Goal: Information Seeking & Learning: Learn about a topic

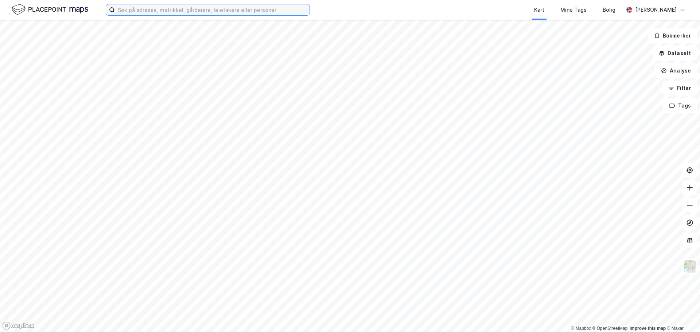
click at [146, 10] on input at bounding box center [212, 9] width 195 height 11
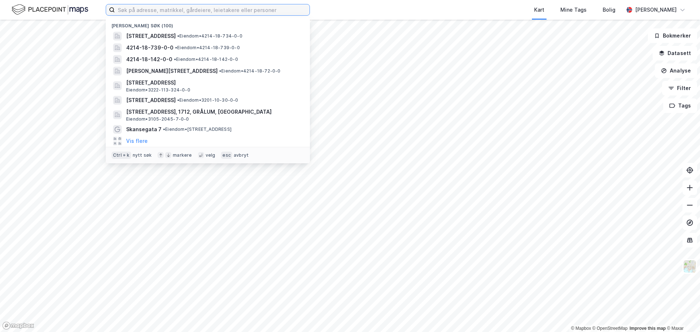
click at [143, 11] on input at bounding box center [212, 9] width 195 height 11
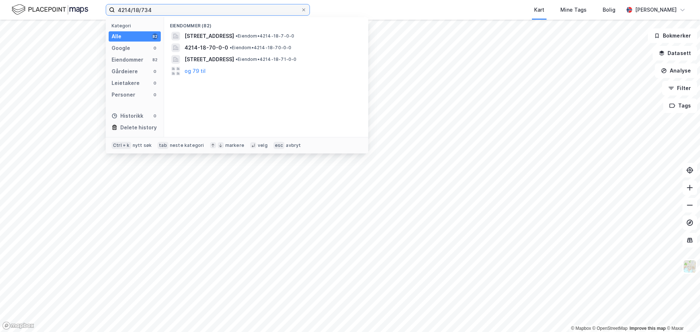
type input "4214/18/734"
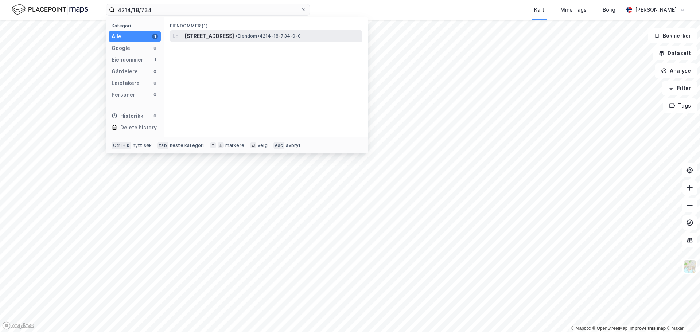
drag, startPoint x: 143, startPoint y: 11, endPoint x: 249, endPoint y: 37, distance: 109.2
click at [234, 37] on span "[STREET_ADDRESS]" at bounding box center [209, 36] width 50 height 9
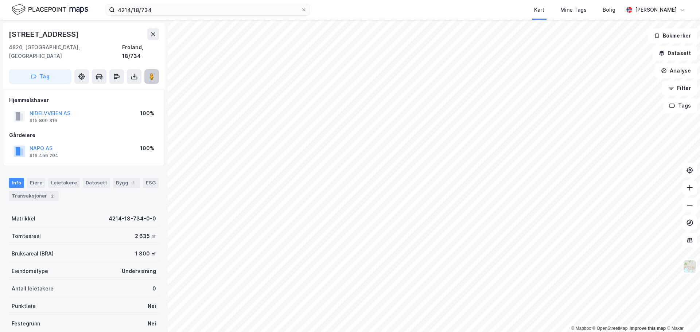
click at [147, 69] on button at bounding box center [151, 76] width 15 height 15
click at [46, 200] on div "Info Eiere Leietakere Datasett Bygg 1 ESG Transaksjoner 2 Matrikkel 4214-18-734…" at bounding box center [84, 283] width 150 height 228
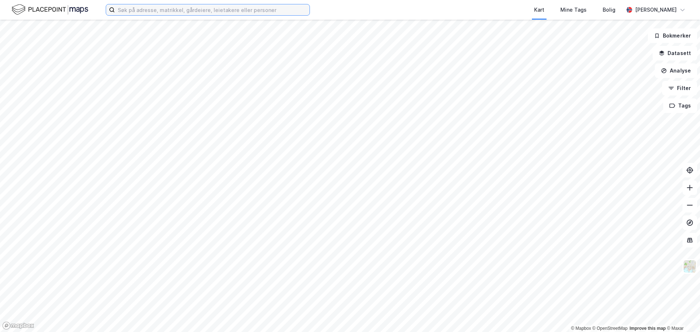
click at [122, 11] on input at bounding box center [212, 9] width 195 height 11
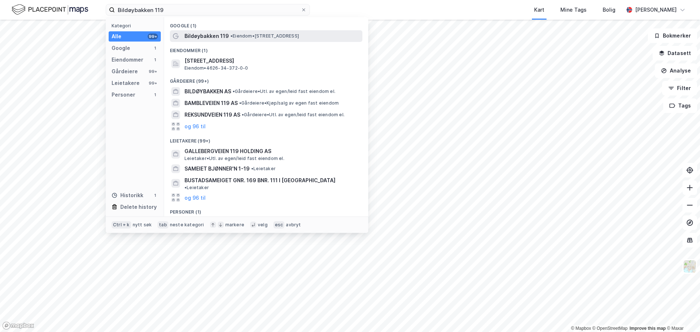
click at [260, 34] on span "• Eiendom • Bildøybakken 119, 5360 Straume" at bounding box center [264, 36] width 68 height 6
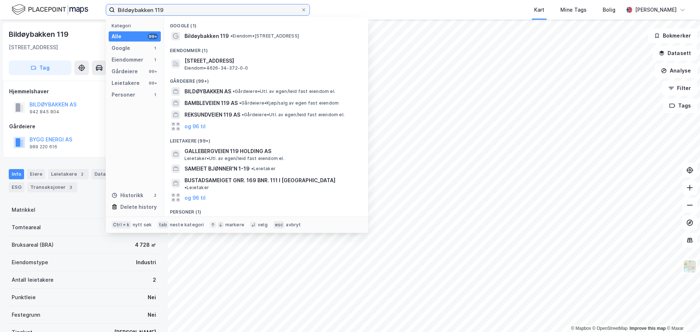
drag, startPoint x: 167, startPoint y: 8, endPoint x: 118, endPoint y: 6, distance: 48.5
click at [118, 6] on input "Bildøybakken 119" at bounding box center [208, 9] width 186 height 11
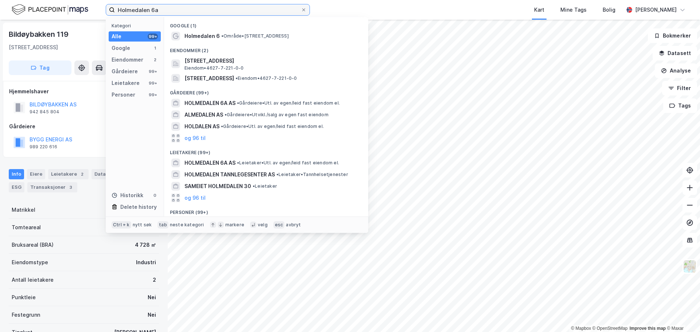
type input "Holmedalen 6a"
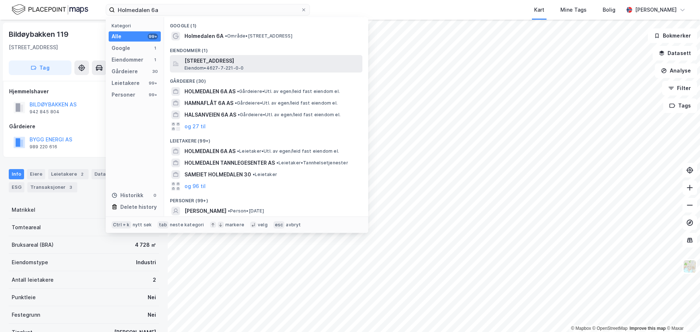
click at [205, 60] on span "Holmedalen 6A, 5300, KLEPPESTØ, ASKØY" at bounding box center [271, 60] width 175 height 9
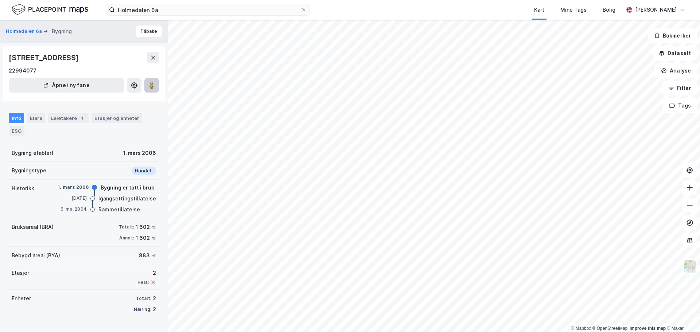
click at [152, 82] on image at bounding box center [151, 85] width 4 height 7
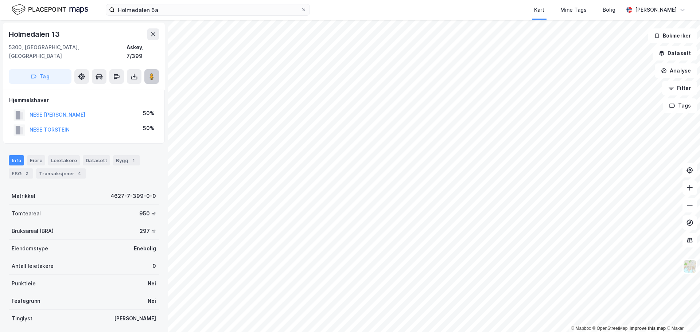
click at [151, 73] on image at bounding box center [151, 76] width 4 height 7
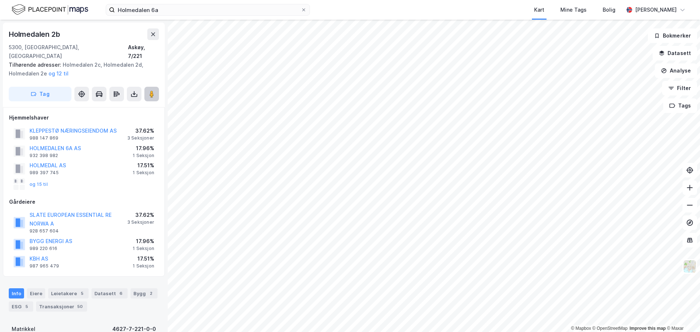
click at [153, 90] on image at bounding box center [151, 93] width 4 height 7
click at [36, 288] on div "Eiere" at bounding box center [36, 293] width 18 height 10
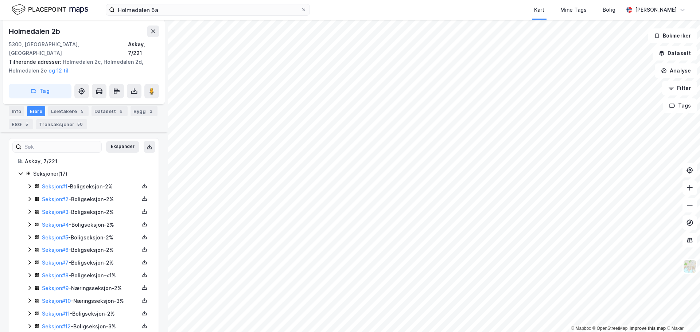
scroll to position [219, 0]
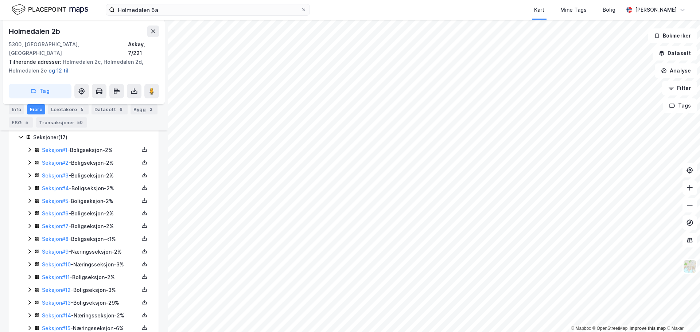
click at [0, 0] on button "og 12 til" at bounding box center [0, 0] width 0 height 0
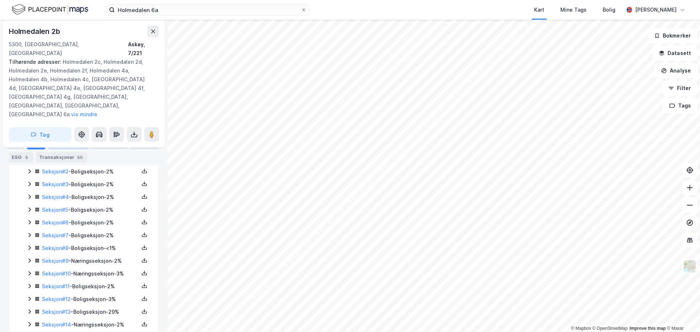
scroll to position [289, 0]
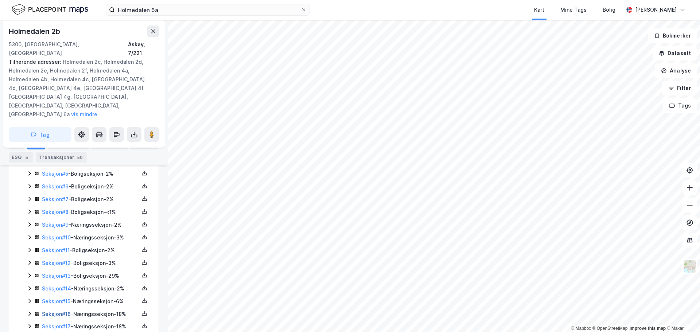
click at [62, 311] on link "Seksjon # 16" at bounding box center [56, 314] width 29 height 6
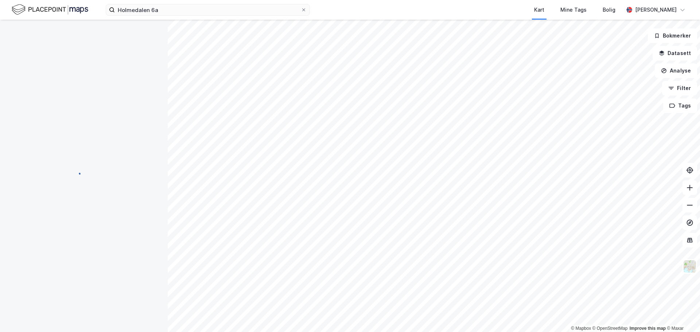
scroll to position [80, 0]
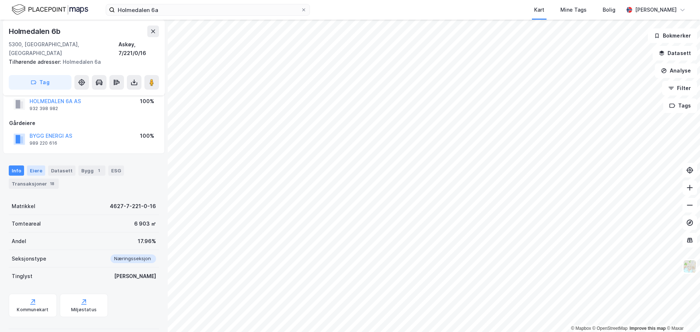
click at [40, 165] on div "Eiere" at bounding box center [36, 170] width 18 height 10
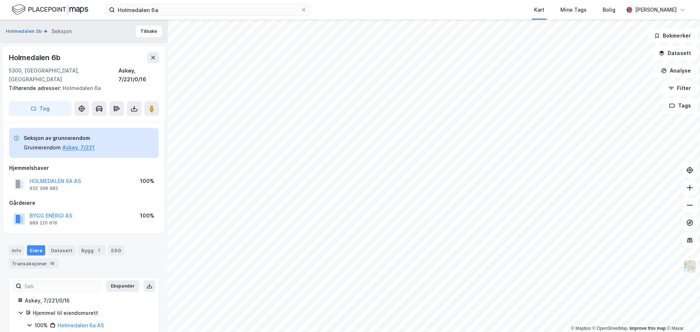
scroll to position [19, 0]
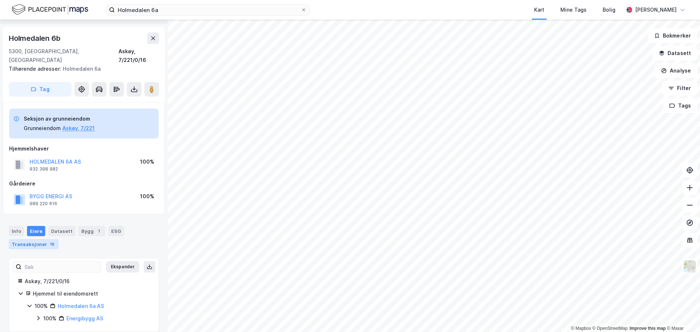
click at [36, 239] on div "Transaksjoner 18" at bounding box center [34, 244] width 50 height 10
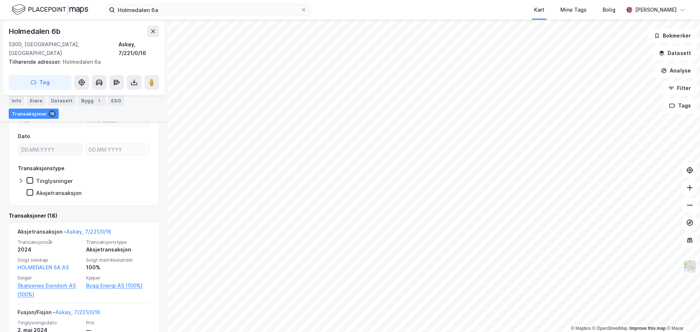
scroll to position [219, 0]
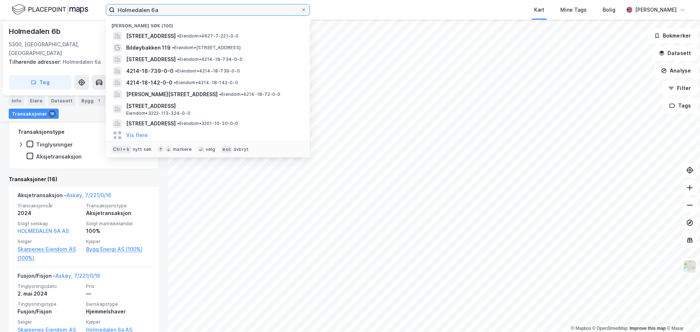
click at [162, 8] on input "Holmedalen 6a" at bounding box center [208, 9] width 186 height 11
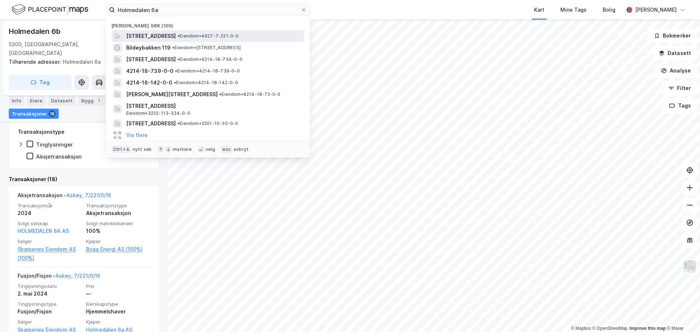
click at [162, 39] on span "[STREET_ADDRESS]" at bounding box center [151, 36] width 50 height 9
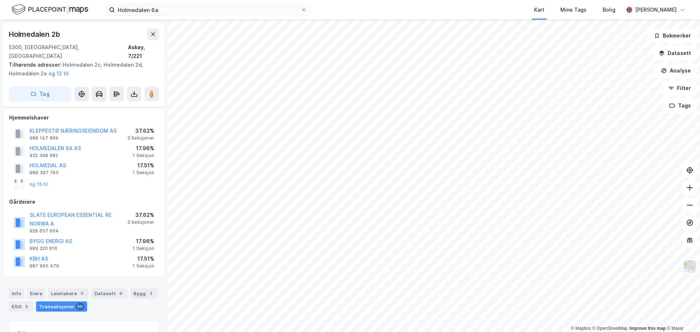
scroll to position [116, 0]
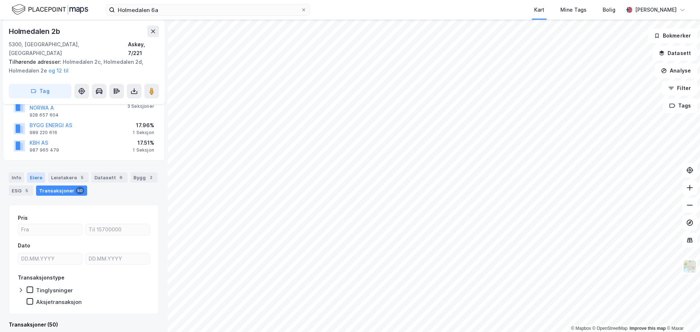
click at [31, 172] on div "Eiere" at bounding box center [36, 177] width 18 height 10
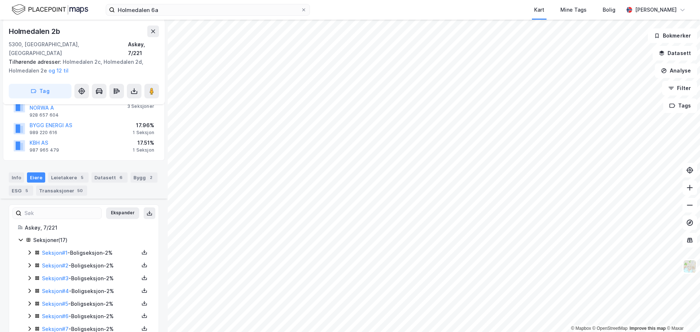
scroll to position [254, 0]
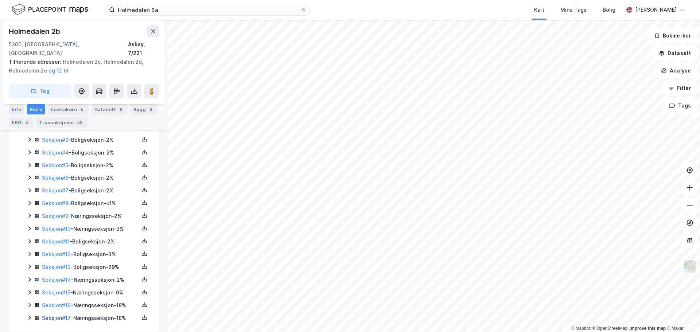
click at [64, 315] on link "Seksjon # 17" at bounding box center [56, 318] width 29 height 6
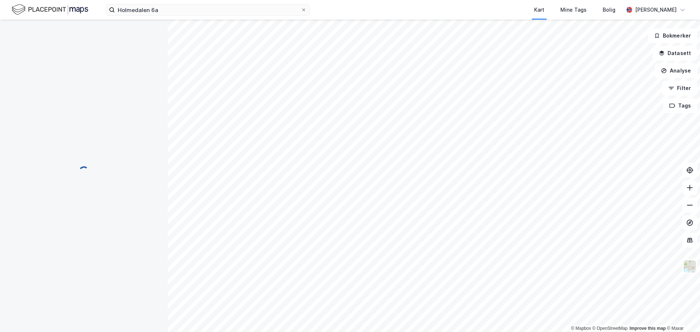
scroll to position [80, 0]
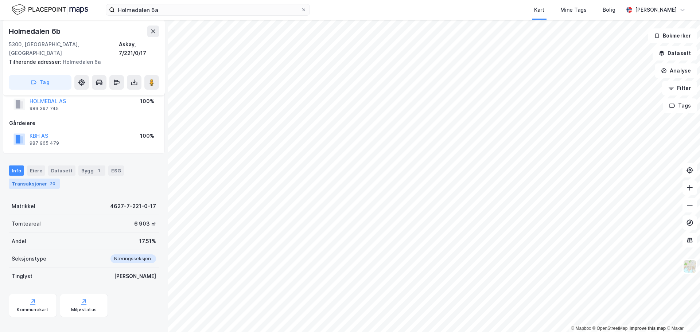
click at [43, 179] on div "Transaksjoner 20" at bounding box center [34, 184] width 51 height 10
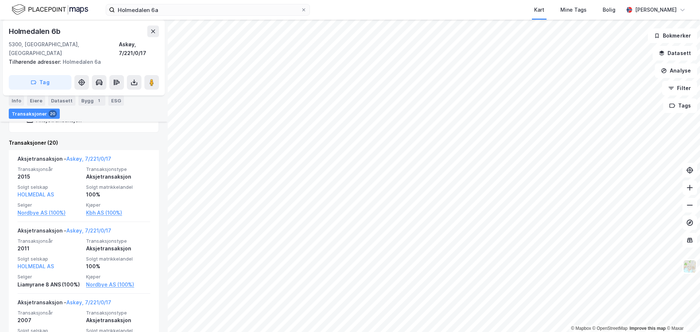
scroll to position [182, 0]
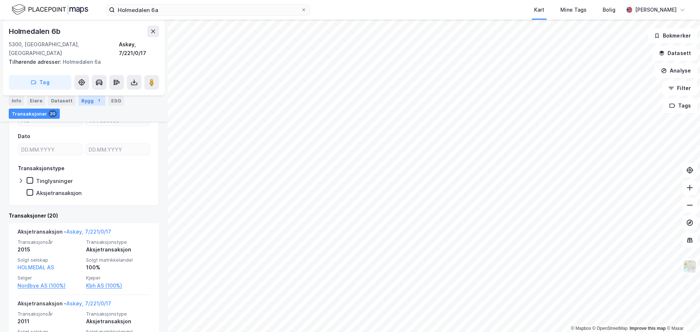
click at [87, 99] on div "Bygg 1" at bounding box center [91, 100] width 27 height 10
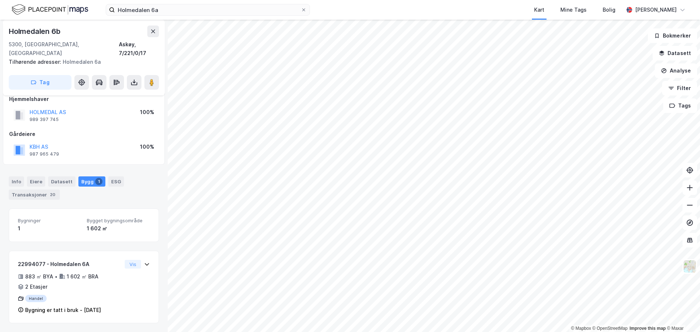
scroll to position [60, 0]
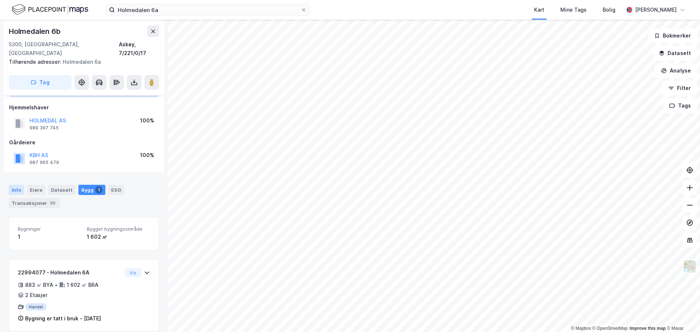
click at [16, 185] on div "Info" at bounding box center [16, 190] width 15 height 10
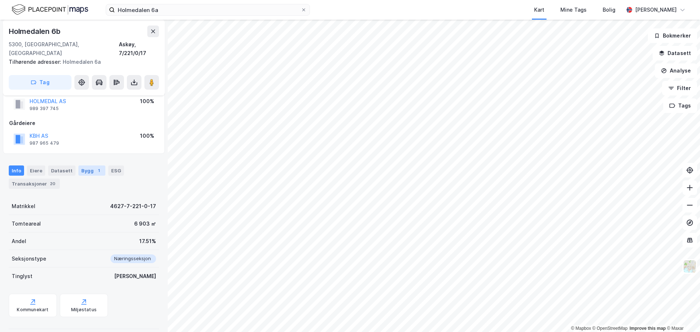
click at [85, 165] on div "Bygg 1" at bounding box center [91, 170] width 27 height 10
